Goal: Find specific fact: Find specific fact

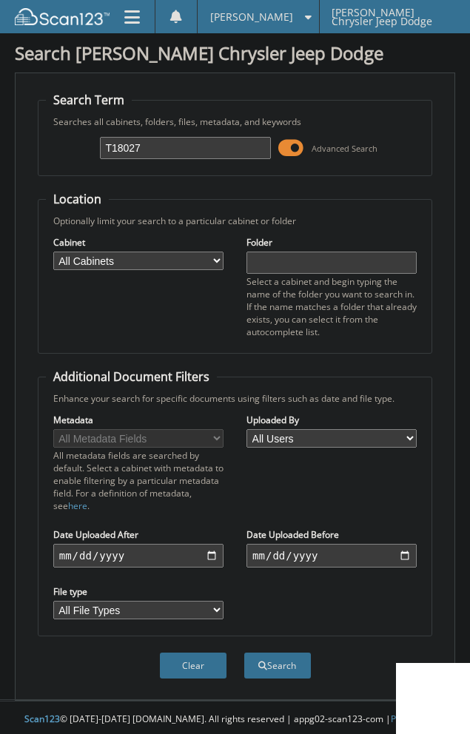
type input "T18027"
click at [244, 652] on button "Search" at bounding box center [277, 665] width 67 height 26
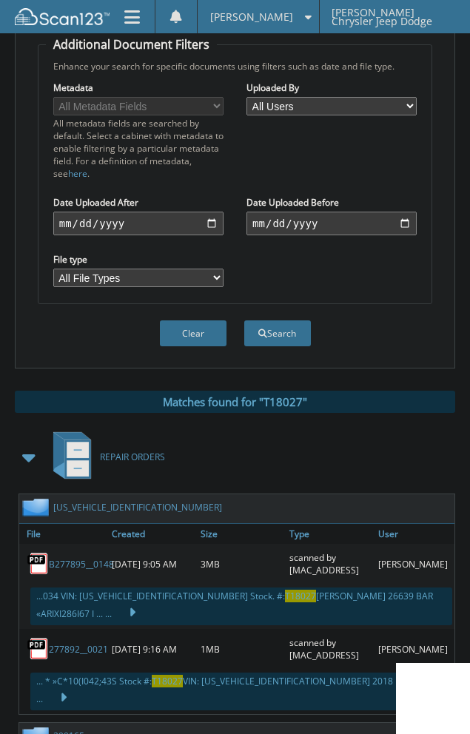
scroll to position [444, 0]
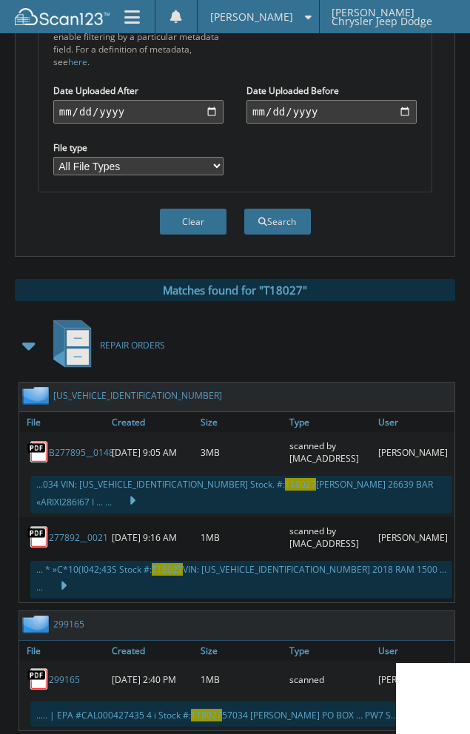
click at [24, 339] on span at bounding box center [29, 345] width 21 height 27
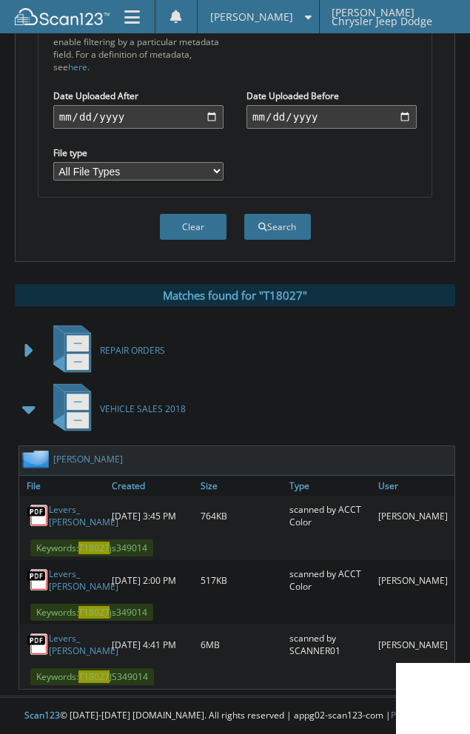
scroll to position [439, 0]
drag, startPoint x: 139, startPoint y: 459, endPoint x: 44, endPoint y: 465, distance: 95.6
click at [44, 465] on div "[PERSON_NAME]" at bounding box center [241, 460] width 444 height 29
copy div "[PERSON_NAME]"
